Goal: Information Seeking & Learning: Find specific fact

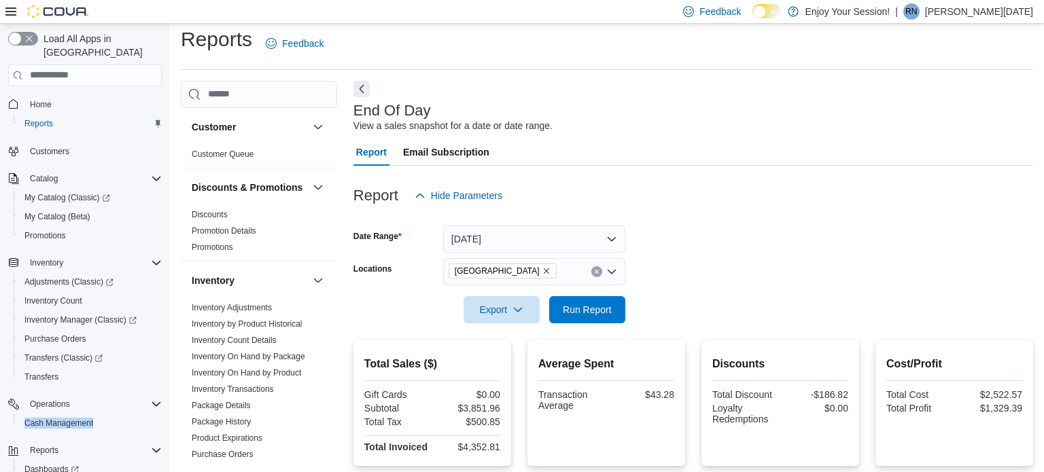
scroll to position [9, 0]
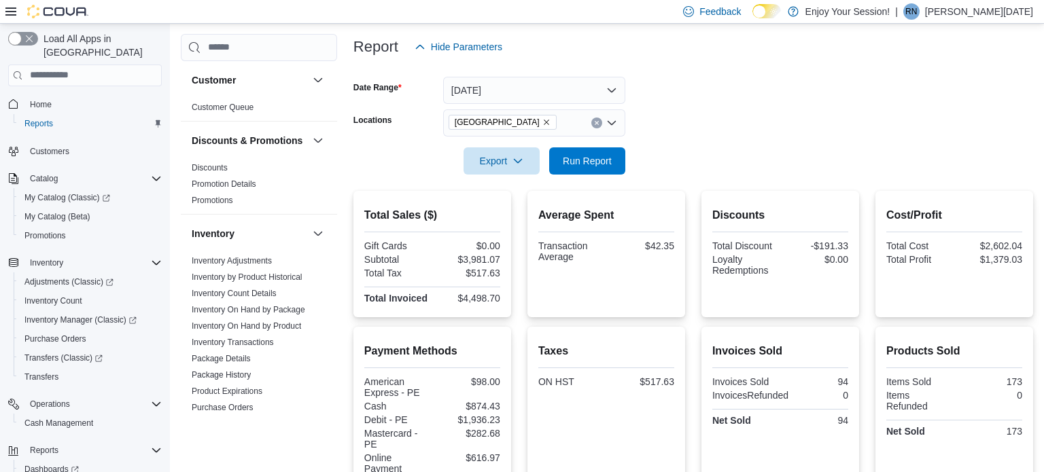
scroll to position [47, 0]
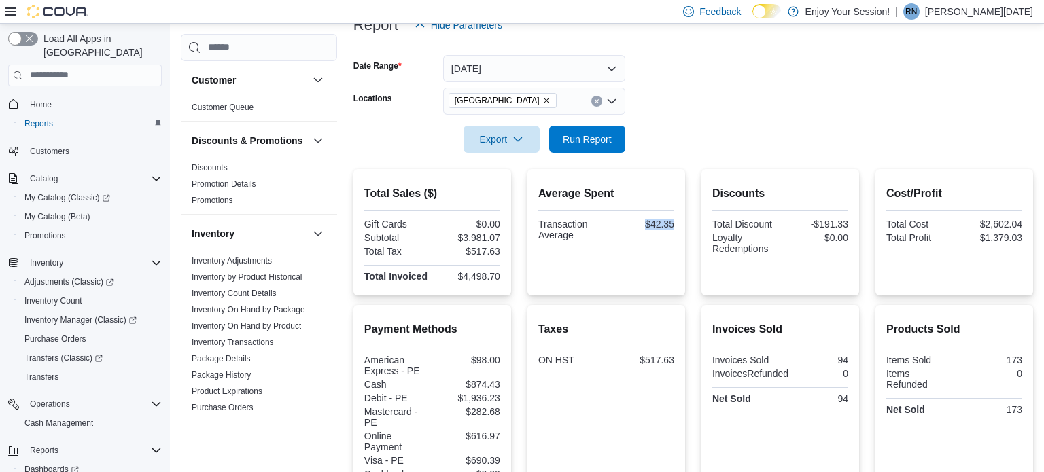
drag, startPoint x: 640, startPoint y: 222, endPoint x: 684, endPoint y: 229, distance: 44.7
click at [684, 229] on div "Average Spent Transaction Average $42.35" at bounding box center [606, 232] width 158 height 126
copy div "$42.35"
drag, startPoint x: 459, startPoint y: 237, endPoint x: 504, endPoint y: 236, distance: 44.9
click at [504, 236] on div "Total Sales ($) Gift Cards $0.00 Subtotal $3,981.07 Total Tax $517.63 Total Inv…" at bounding box center [432, 232] width 158 height 126
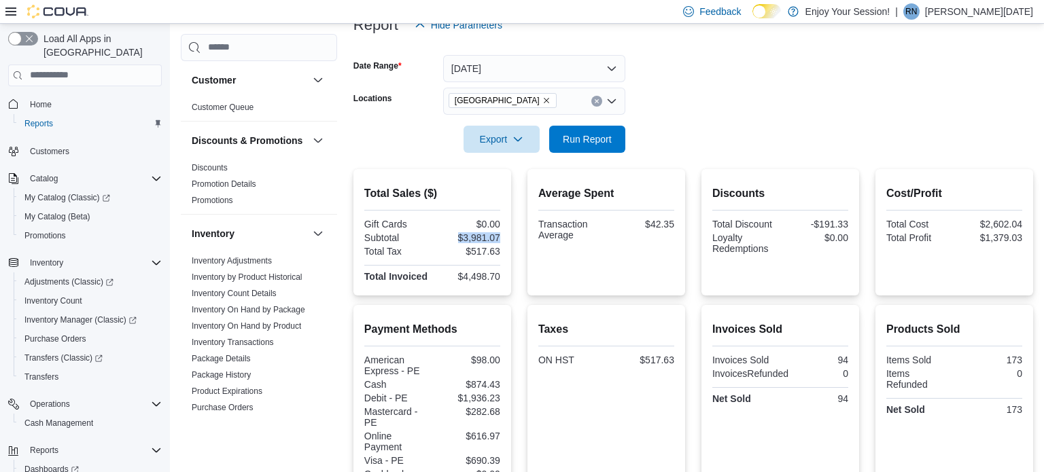
copy div "$3,981.07"
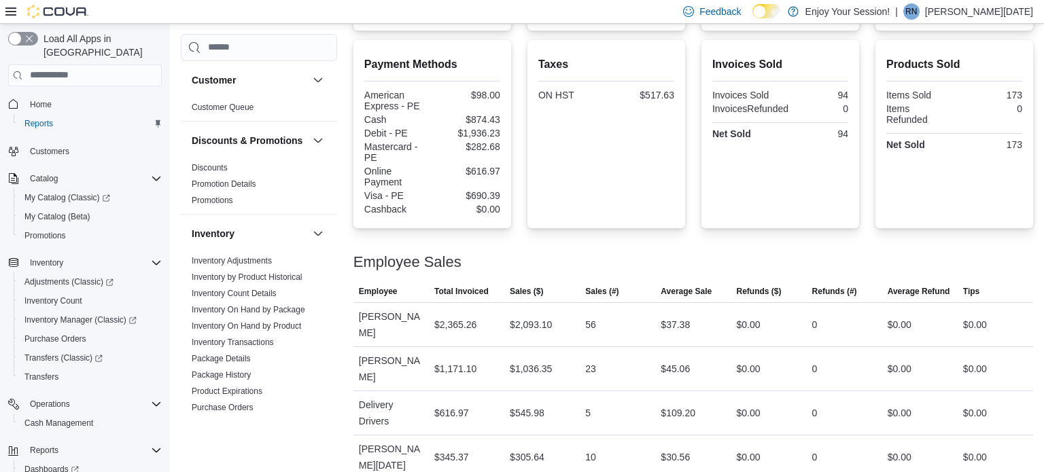
scroll to position [445, 0]
